Goal: Information Seeking & Learning: Learn about a topic

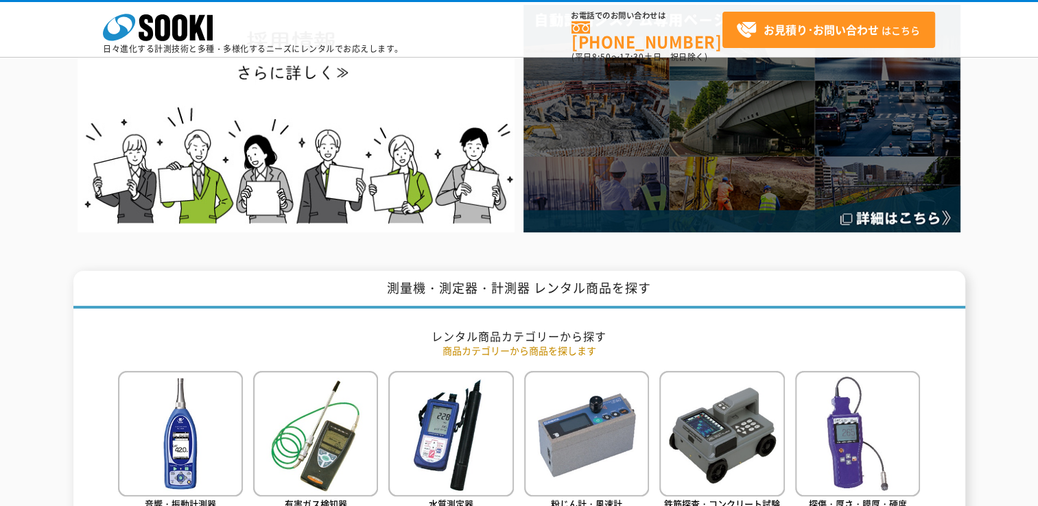
scroll to position [549, 0]
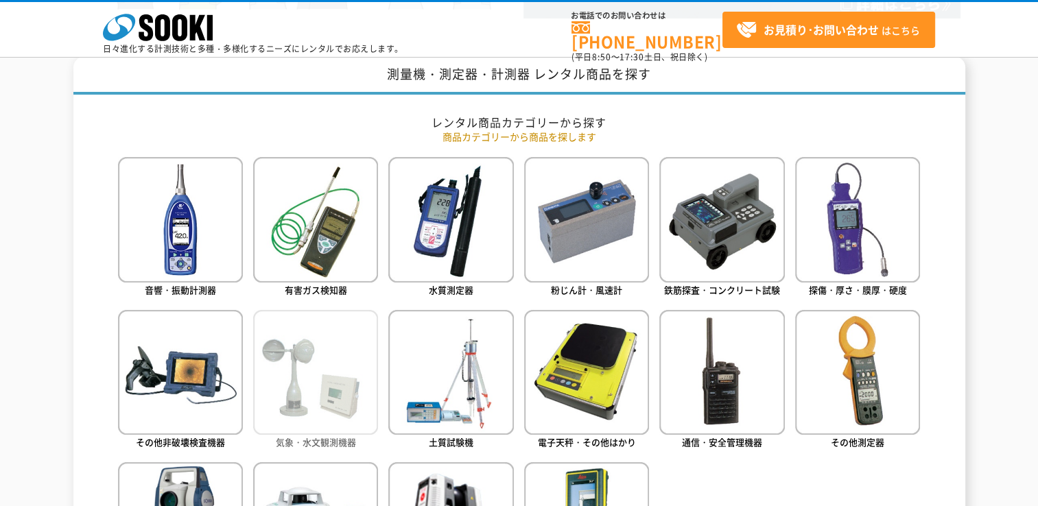
click at [308, 384] on img at bounding box center [315, 372] width 125 height 125
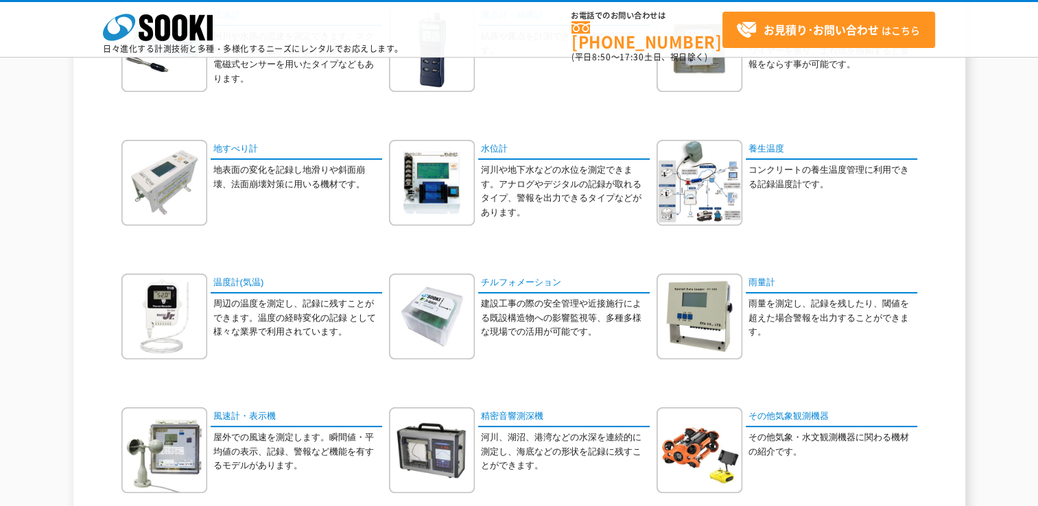
scroll to position [343, 0]
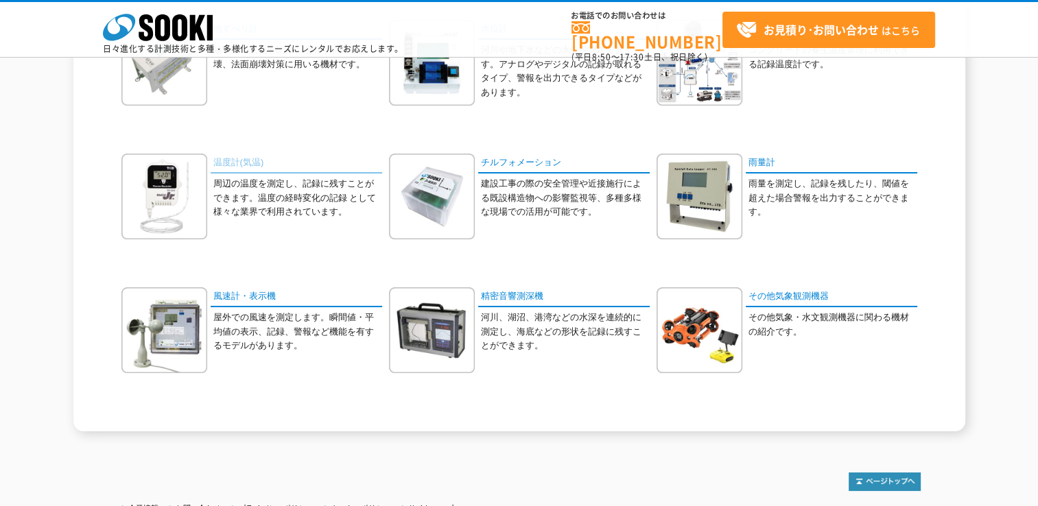
click at [246, 164] on link "温度計(気温)" at bounding box center [297, 164] width 172 height 20
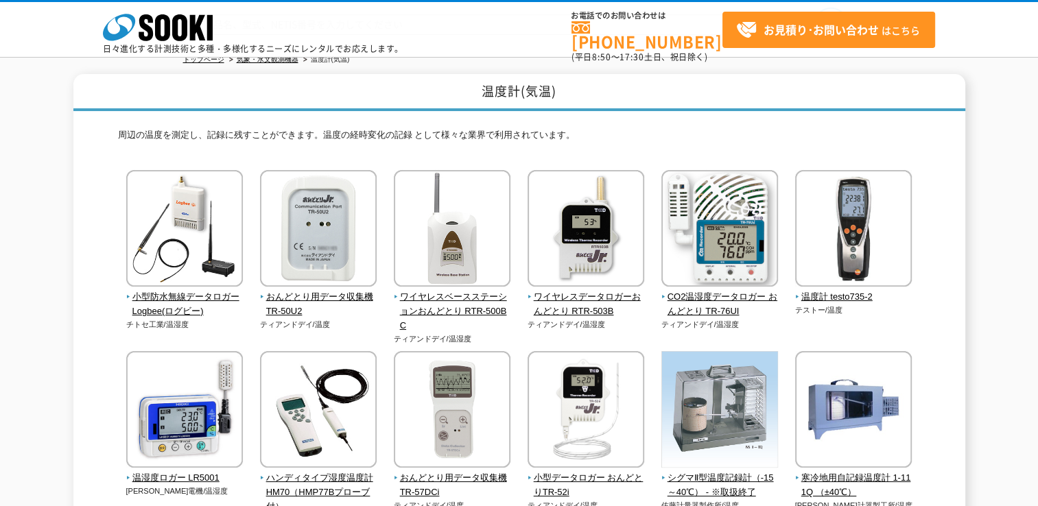
scroll to position [137, 0]
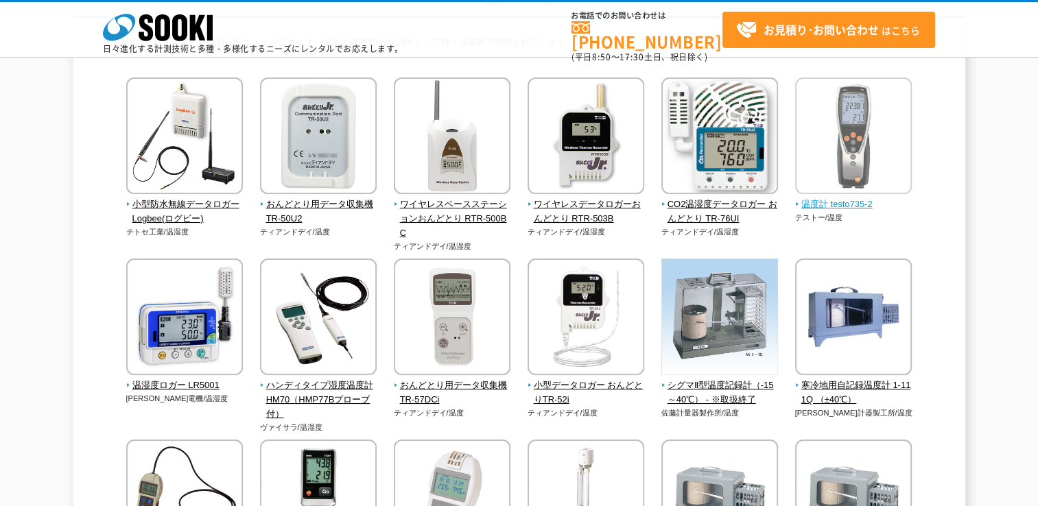
click at [857, 205] on span "温度計 testo735-2" at bounding box center [853, 205] width 117 height 14
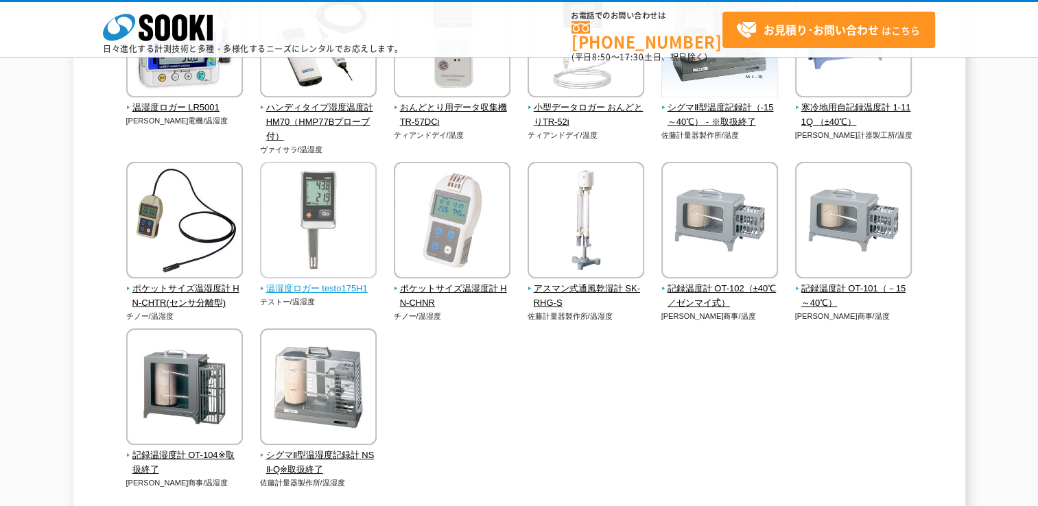
scroll to position [343, 0]
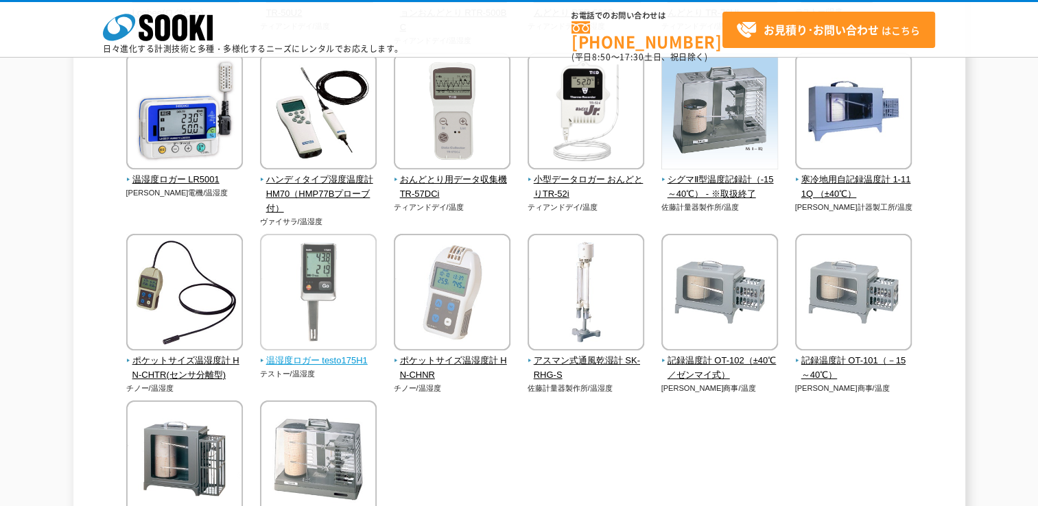
click at [338, 364] on span "温湿度ロガー testo175H1" at bounding box center [318, 361] width 117 height 14
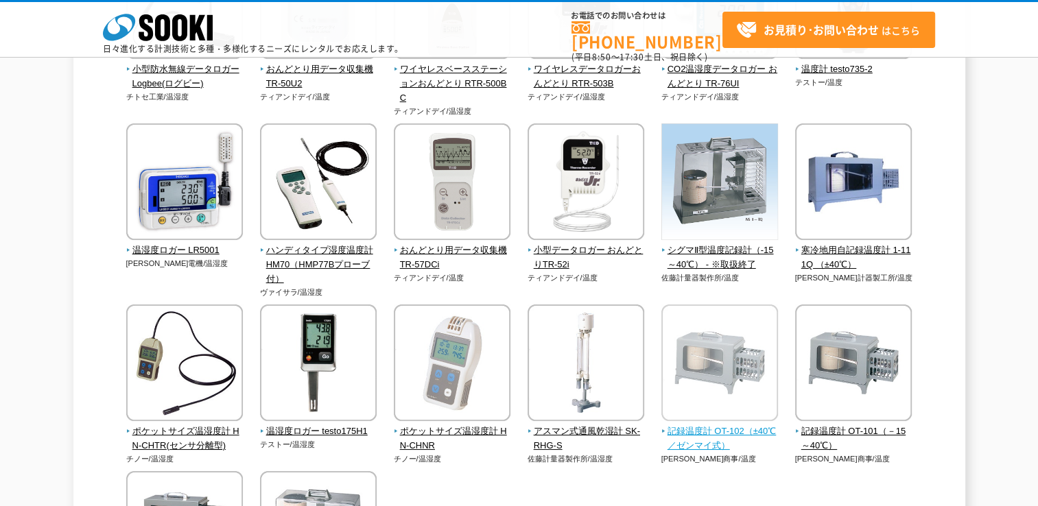
scroll to position [137, 0]
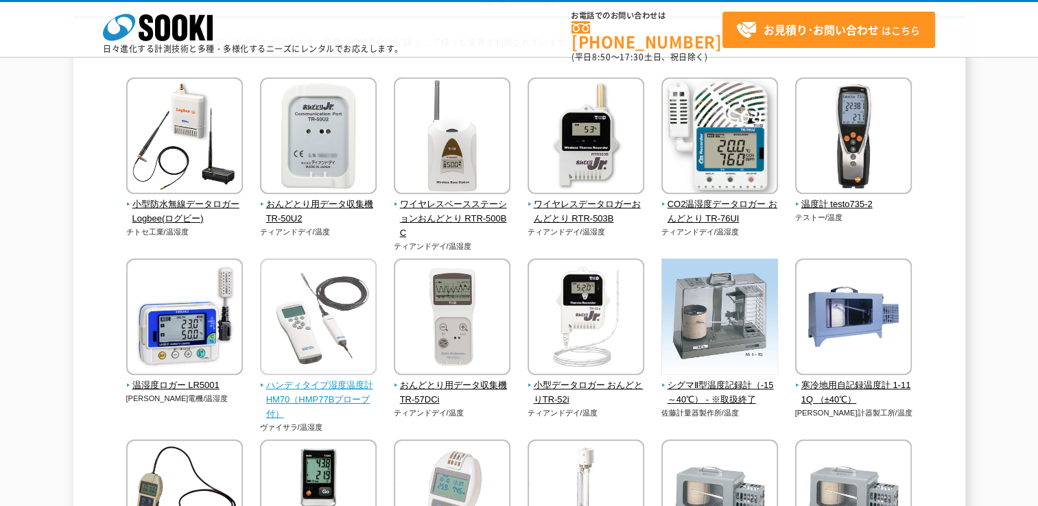
click at [350, 380] on span "ハンディタイプ湿度温度計 HM70（HMP77Bプローブ付）" at bounding box center [318, 400] width 117 height 43
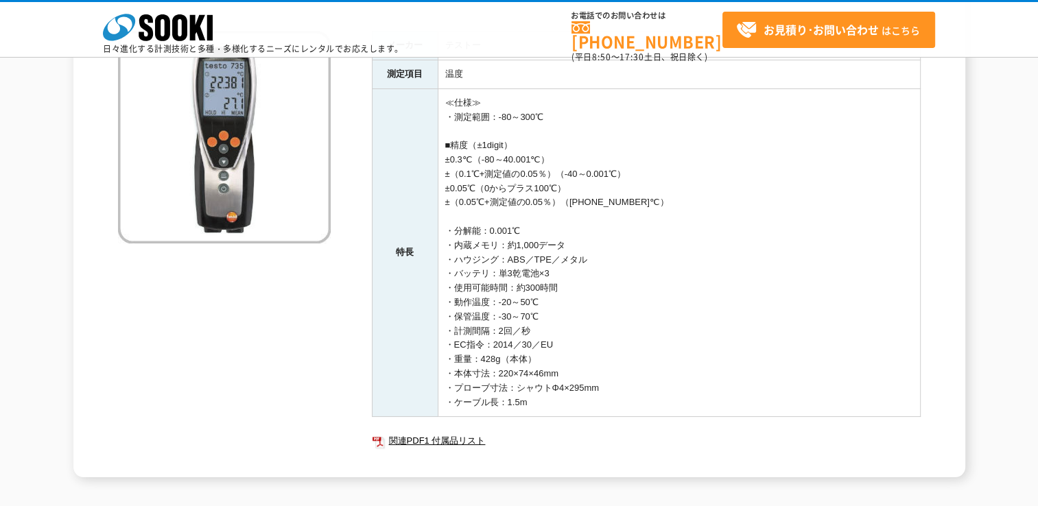
scroll to position [137, 0]
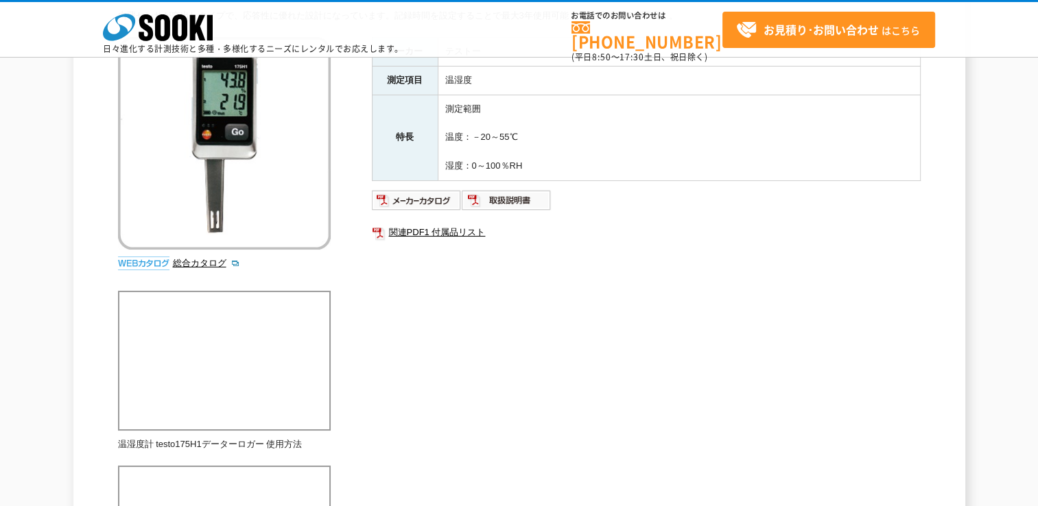
scroll to position [71, 0]
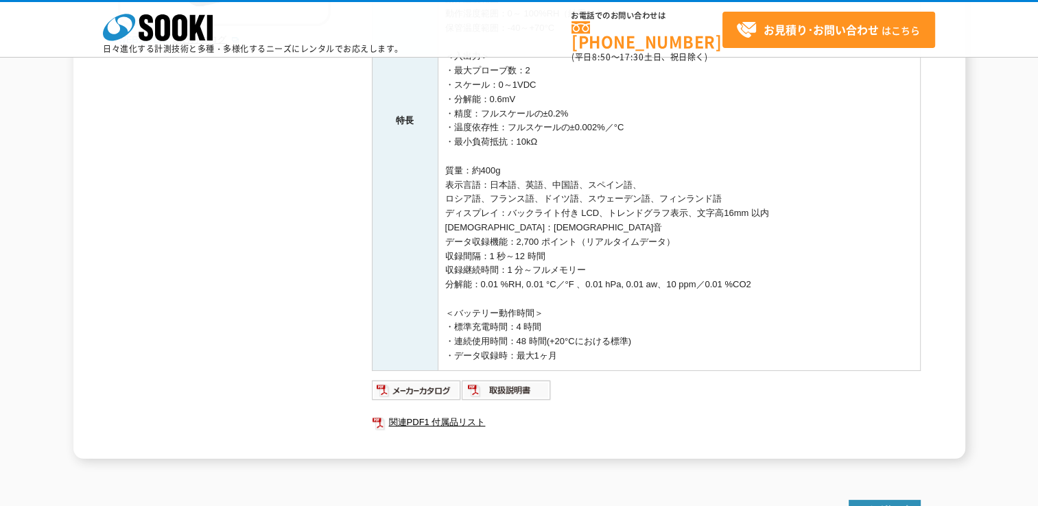
scroll to position [412, 0]
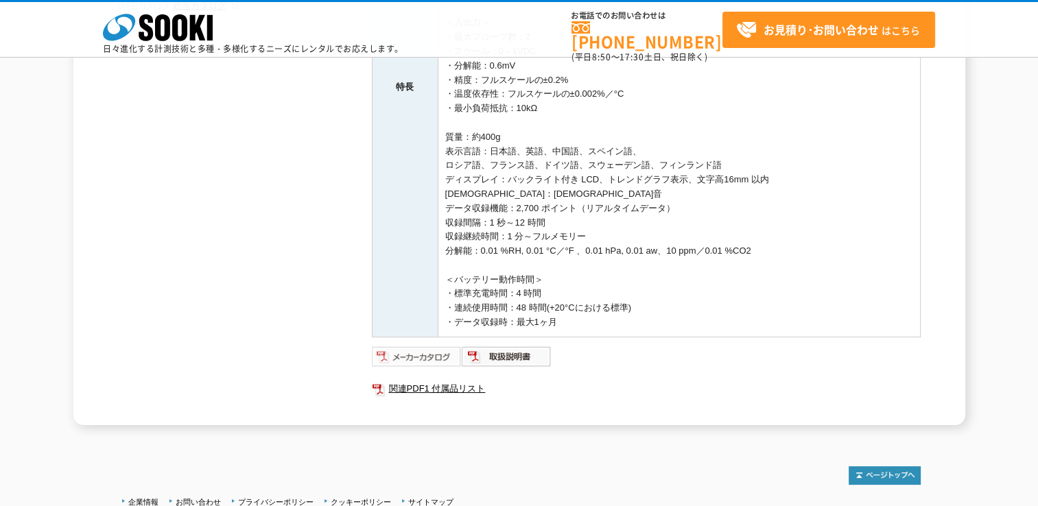
click at [427, 349] on img at bounding box center [417, 357] width 90 height 22
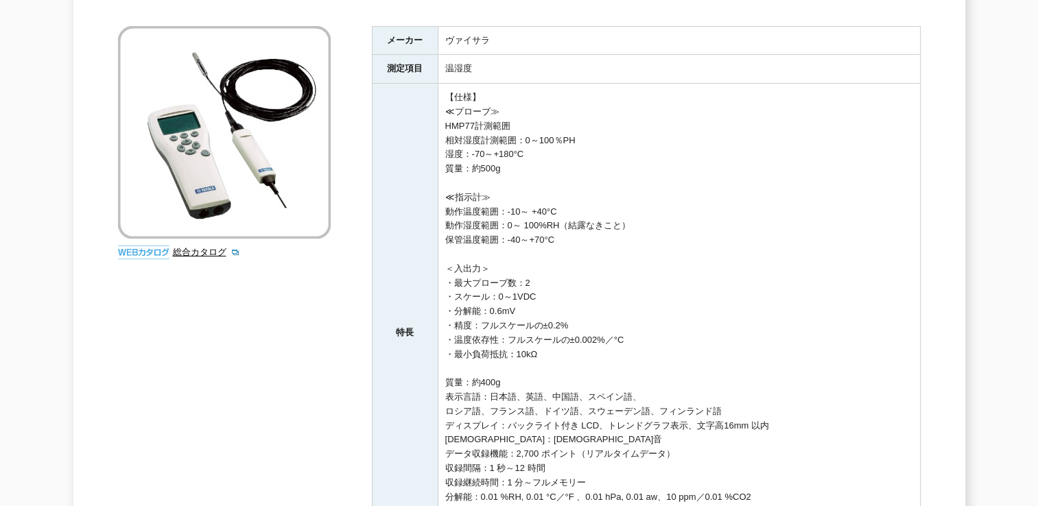
scroll to position [0, 0]
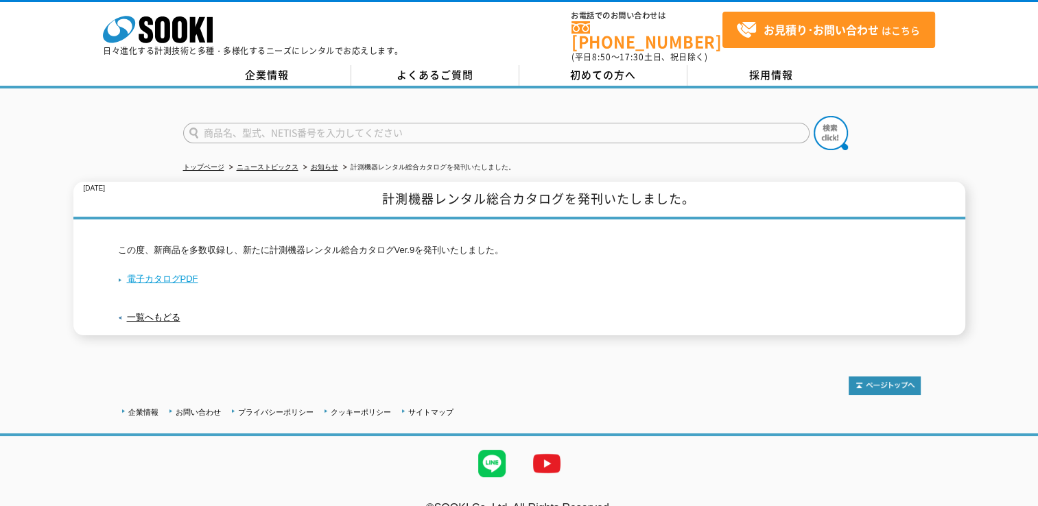
click at [166, 274] on link "電子カタログPDF" at bounding box center [158, 279] width 80 height 10
